Goal: Information Seeking & Learning: Learn about a topic

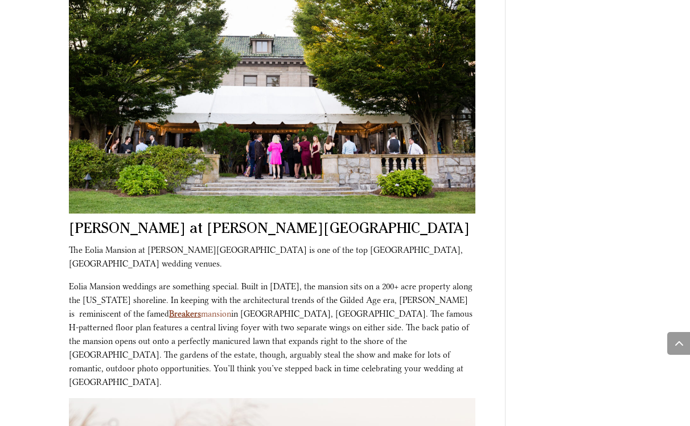
scroll to position [900, 0]
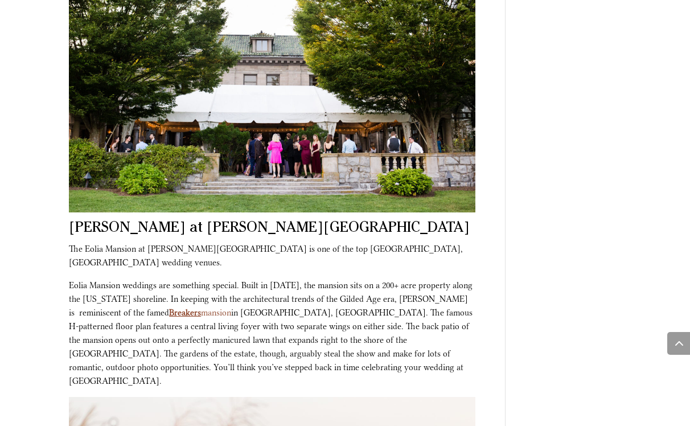
click at [93, 221] on h2 "[PERSON_NAME] at [PERSON_NAME][GEOGRAPHIC_DATA]" at bounding box center [272, 231] width 406 height 20
drag, startPoint x: 93, startPoint y: 214, endPoint x: 162, endPoint y: 214, distance: 68.8
click at [162, 221] on h2 "[PERSON_NAME] at [PERSON_NAME][GEOGRAPHIC_DATA]" at bounding box center [272, 231] width 406 height 20
copy h2 "Eolia Mansion"
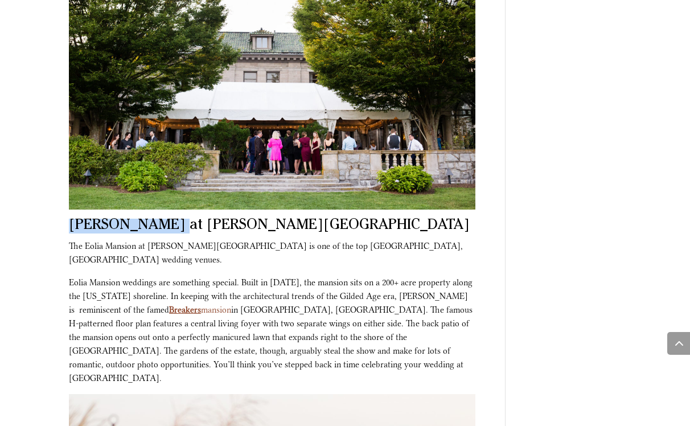
scroll to position [904, 0]
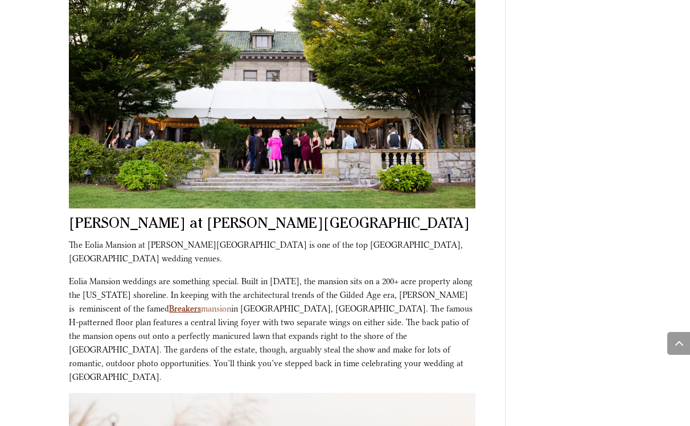
drag, startPoint x: 255, startPoint y: 262, endPoint x: 267, endPoint y: 327, distance: 65.4
click at [261, 322] on p "Eolia Mansion weddings are something special. Built in [DATE], the mansion sits…" at bounding box center [272, 333] width 406 height 118
click at [268, 327] on p "Eolia Mansion weddings are something special. Built in [DATE], the mansion sits…" at bounding box center [272, 333] width 406 height 118
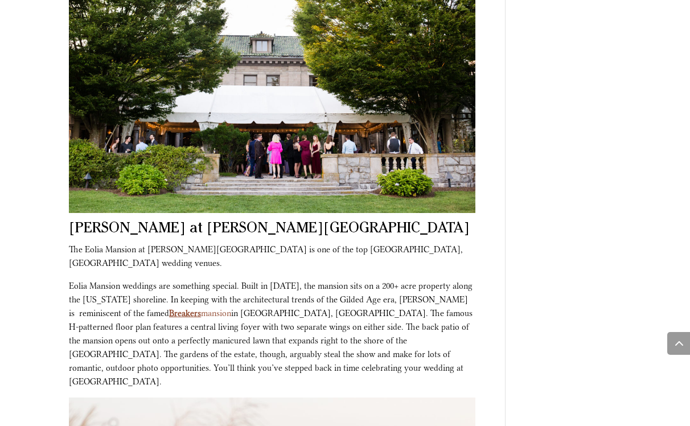
scroll to position [901, 0]
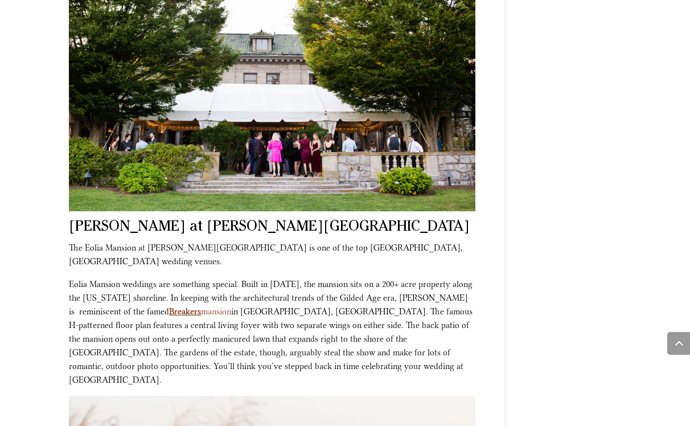
click at [259, 241] on p "The Eolia Mansion at [PERSON_NAME][GEOGRAPHIC_DATA] is one of the top [GEOGRAPH…" at bounding box center [272, 259] width 406 height 36
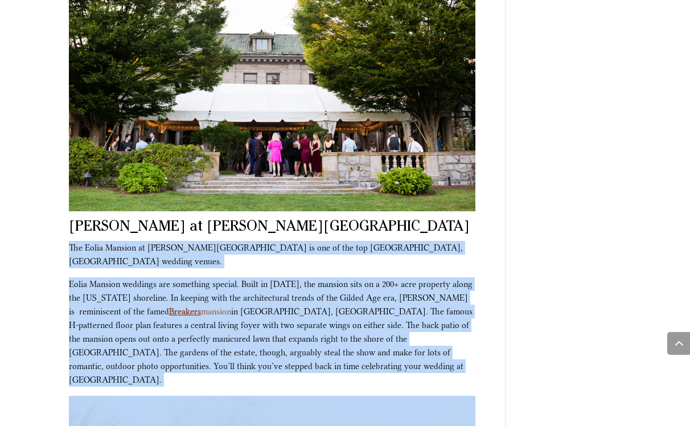
drag, startPoint x: 259, startPoint y: 235, endPoint x: 251, endPoint y: 326, distance: 91.4
click at [251, 326] on p "Eolia Mansion weddings are something special. Built in [DATE], the mansion sits…" at bounding box center [272, 336] width 406 height 118
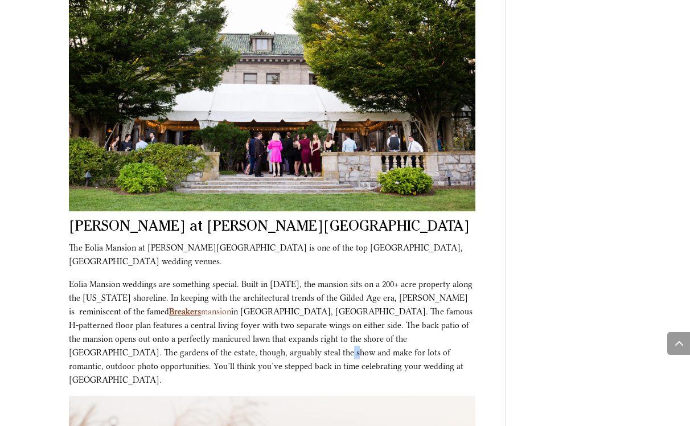
click at [251, 326] on p "Eolia Mansion weddings are something special. Built in [DATE], the mansion sits…" at bounding box center [272, 336] width 406 height 118
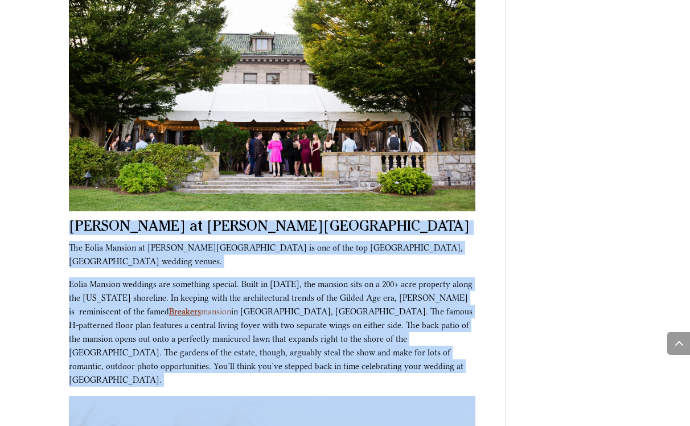
drag, startPoint x: 251, startPoint y: 326, endPoint x: 252, endPoint y: 214, distance: 111.5
click at [252, 220] on h2 "[PERSON_NAME] at [PERSON_NAME][GEOGRAPHIC_DATA]" at bounding box center [272, 230] width 406 height 20
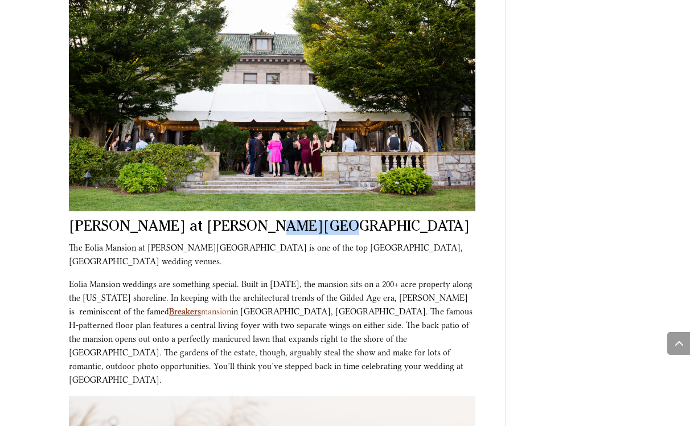
click at [252, 220] on h2 "[PERSON_NAME] at [PERSON_NAME][GEOGRAPHIC_DATA]" at bounding box center [272, 230] width 406 height 20
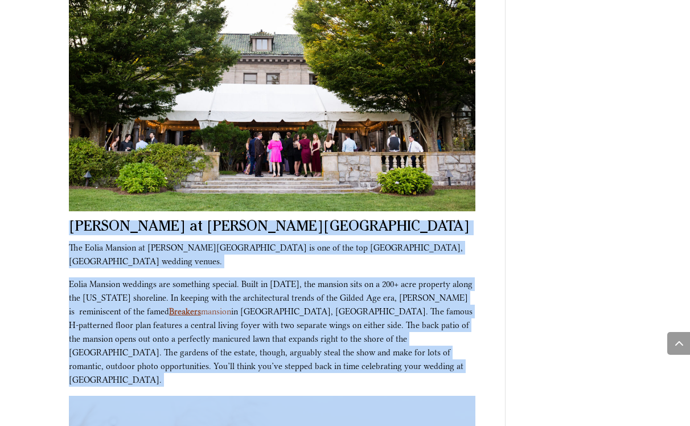
drag, startPoint x: 252, startPoint y: 214, endPoint x: 240, endPoint y: 340, distance: 125.7
click at [240, 340] on p "Eolia Mansion weddings are something special. Built in [DATE], the mansion sits…" at bounding box center [272, 336] width 406 height 118
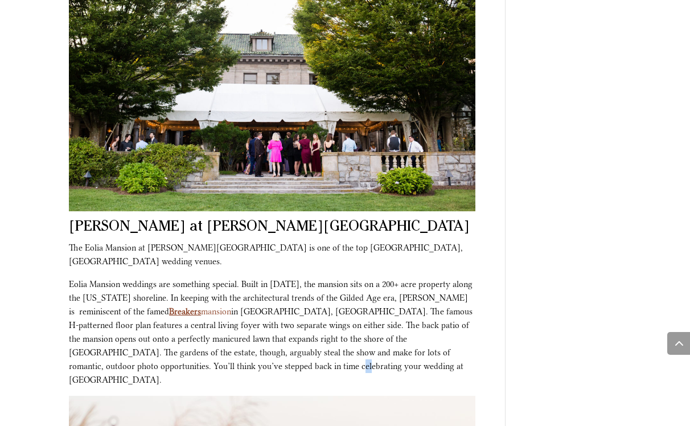
click at [240, 340] on p "Eolia Mansion weddings are something special. Built in [DATE], the mansion sits…" at bounding box center [272, 336] width 406 height 118
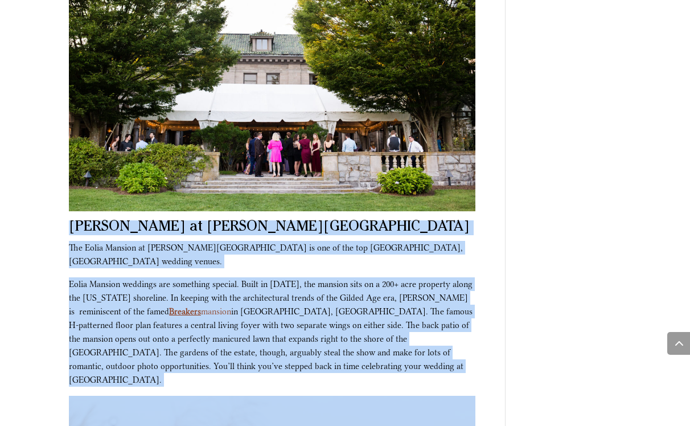
drag, startPoint x: 240, startPoint y: 340, endPoint x: 249, endPoint y: 217, distance: 123.2
click at [249, 220] on h2 "[PERSON_NAME] at [PERSON_NAME][GEOGRAPHIC_DATA]" at bounding box center [272, 230] width 406 height 20
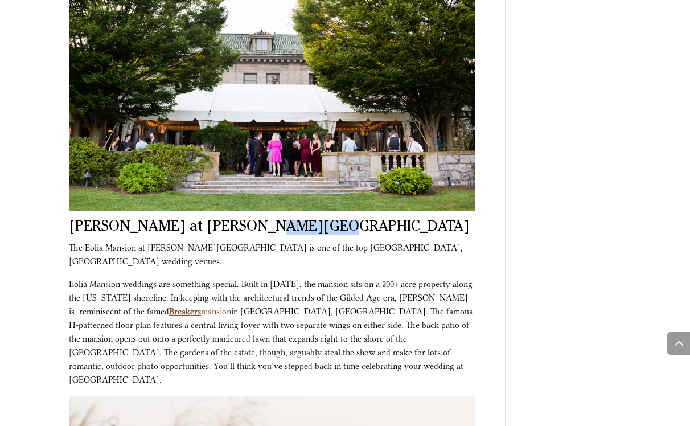
click at [249, 220] on h2 "[PERSON_NAME] at [PERSON_NAME][GEOGRAPHIC_DATA]" at bounding box center [272, 230] width 406 height 20
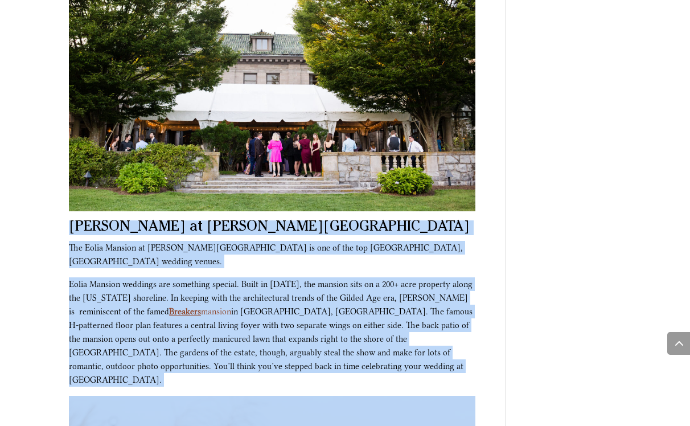
drag, startPoint x: 249, startPoint y: 217, endPoint x: 239, endPoint y: 336, distance: 119.3
click at [239, 336] on p "Eolia Mansion weddings are something special. Built in [DATE], the mansion sits…" at bounding box center [272, 336] width 406 height 118
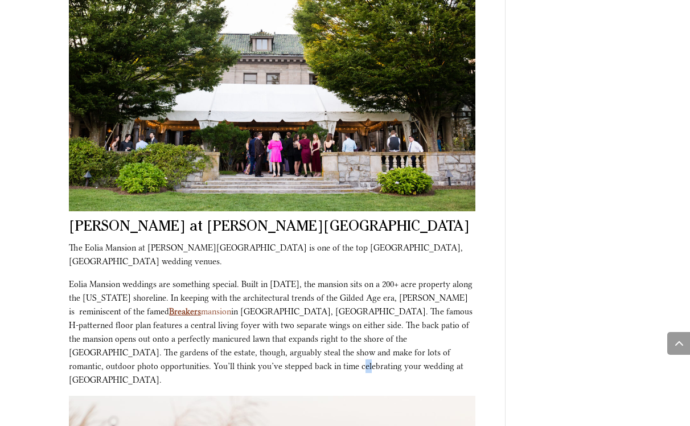
click at [239, 336] on p "Eolia Mansion weddings are something special. Built in [DATE], the mansion sits…" at bounding box center [272, 336] width 406 height 118
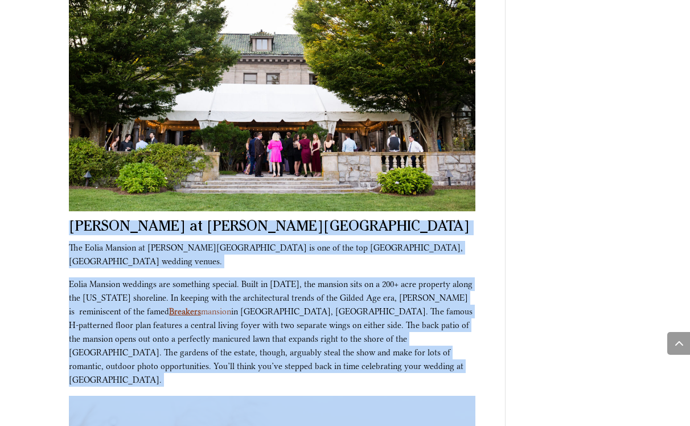
drag, startPoint x: 239, startPoint y: 336, endPoint x: 248, endPoint y: 218, distance: 118.1
click at [248, 220] on h2 "[PERSON_NAME] at [PERSON_NAME][GEOGRAPHIC_DATA]" at bounding box center [272, 230] width 406 height 20
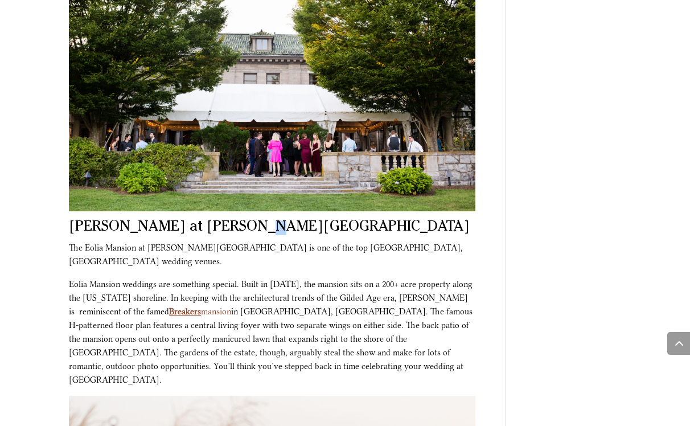
click at [248, 220] on h2 "[PERSON_NAME] at [PERSON_NAME][GEOGRAPHIC_DATA]" at bounding box center [272, 230] width 406 height 20
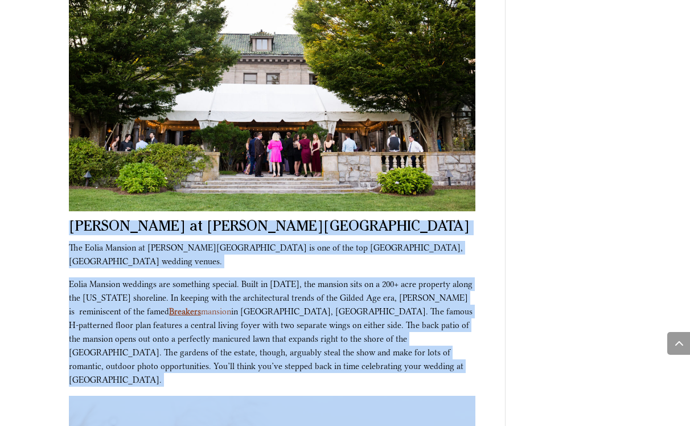
drag, startPoint x: 248, startPoint y: 218, endPoint x: 238, endPoint y: 329, distance: 111.9
click at [238, 329] on p "Eolia Mansion weddings are something special. Built in [DATE], the mansion sits…" at bounding box center [272, 336] width 406 height 118
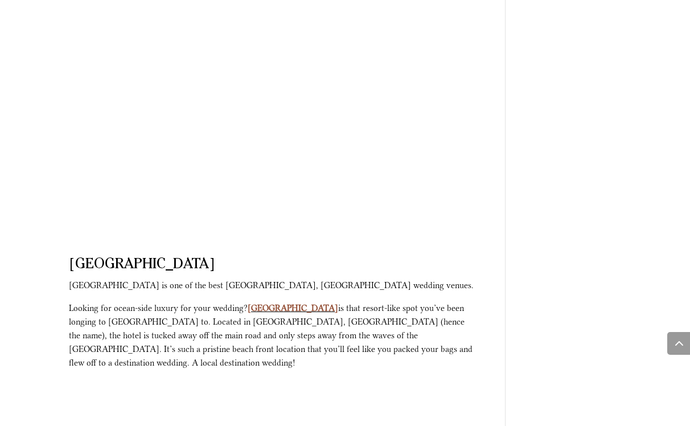
scroll to position [2672, 0]
